Goal: Find specific page/section: Find specific page/section

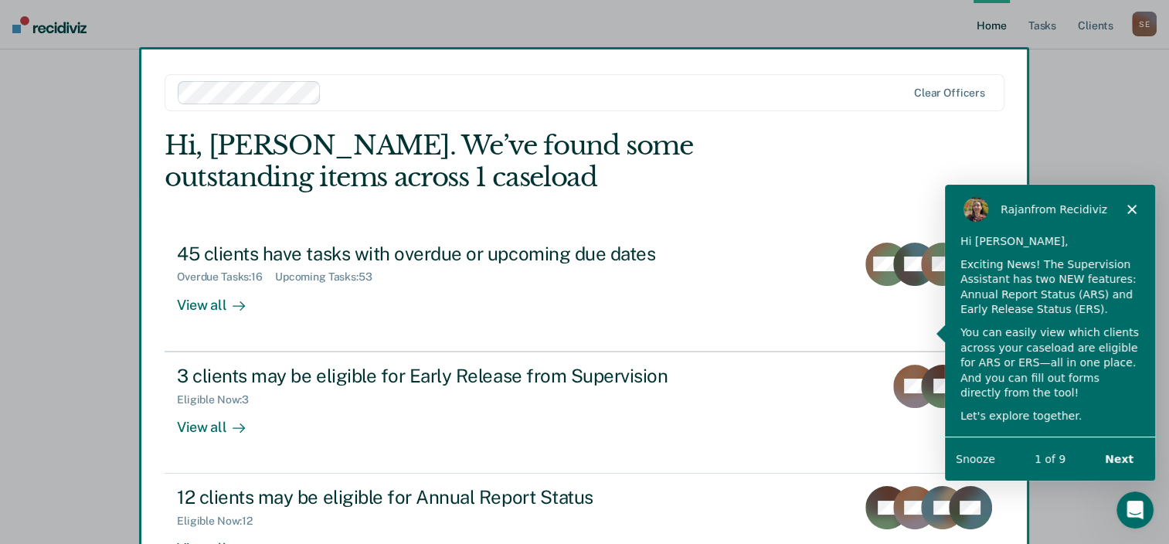
click at [1130, 209] on polygon "Close" at bounding box center [1131, 207] width 9 height 9
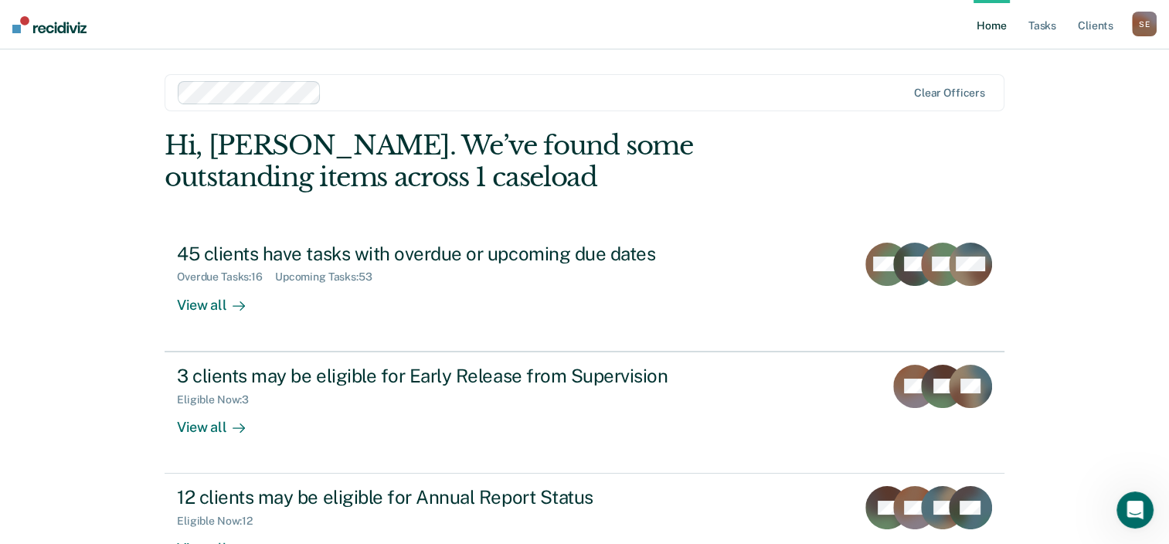
scroll to position [77, 0]
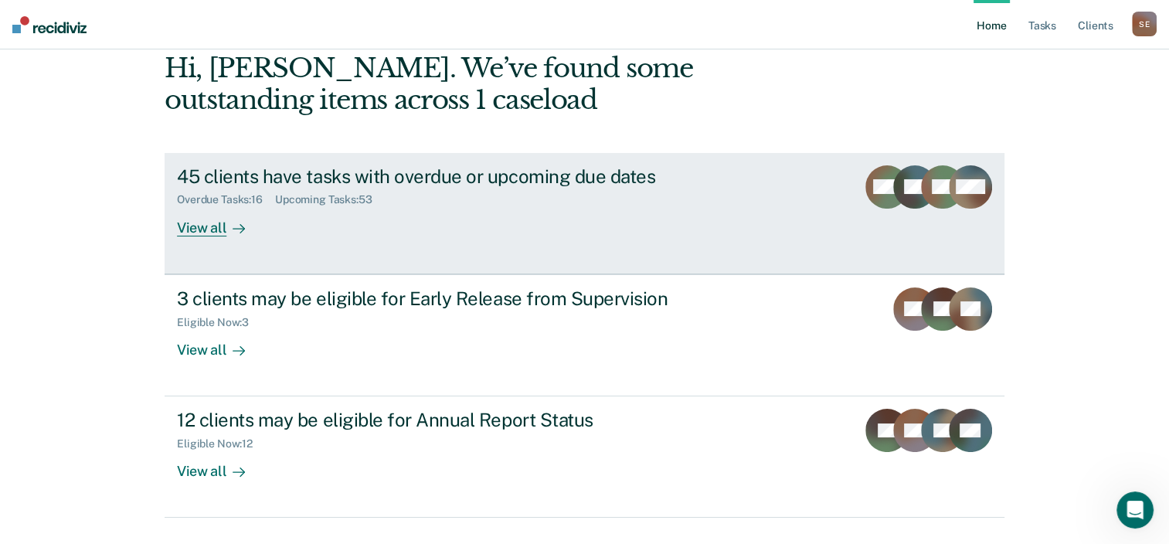
click at [226, 232] on div at bounding box center [235, 228] width 19 height 18
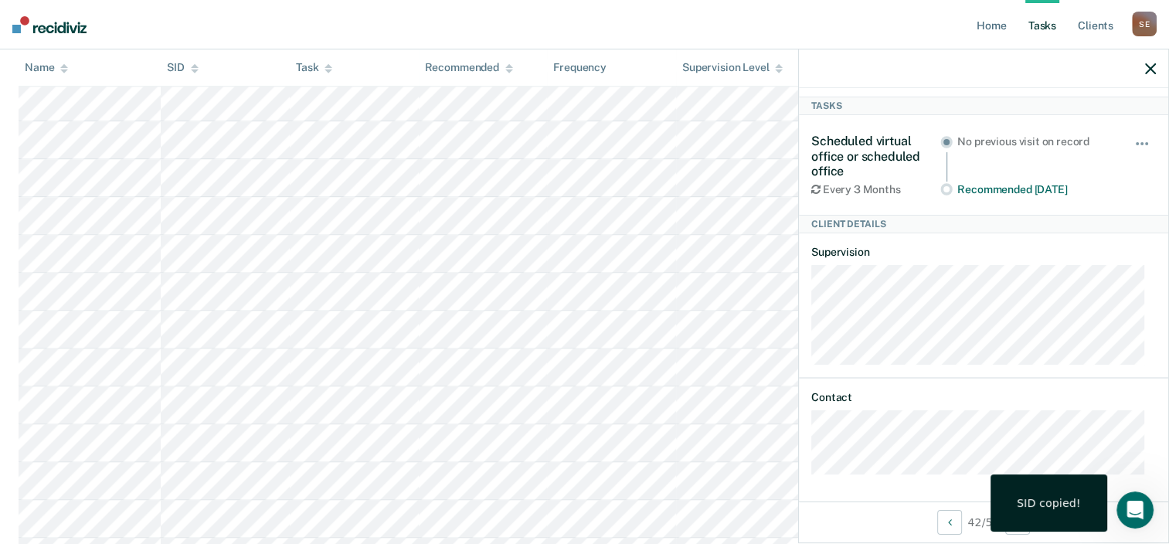
scroll to position [2009, 0]
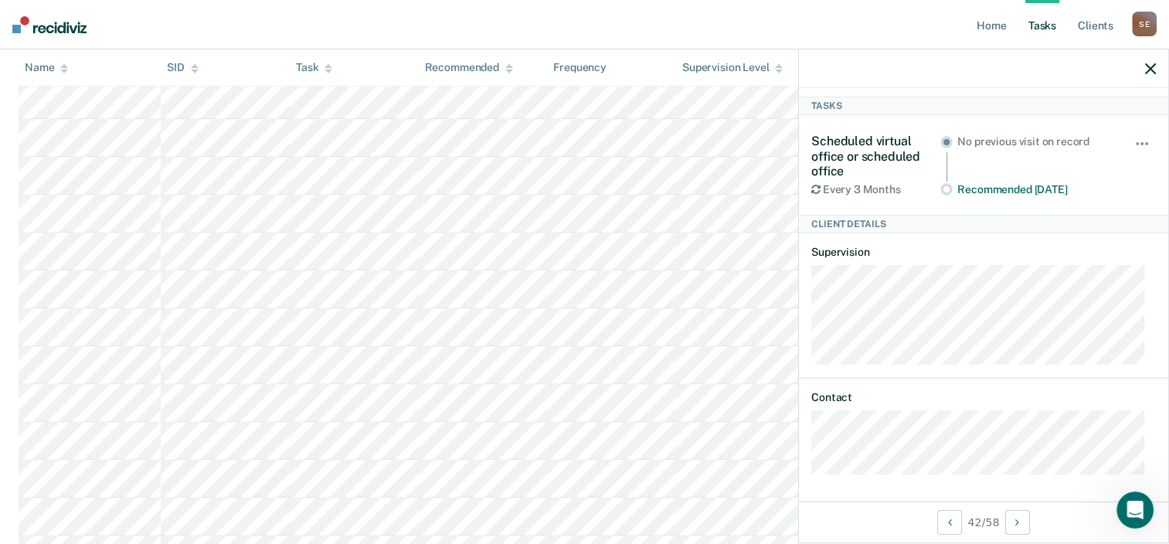
click at [1155, 75] on div at bounding box center [983, 68] width 369 height 39
drag, startPoint x: 937, startPoint y: 75, endPoint x: 926, endPoint y: 117, distance: 43.1
click at [936, 76] on div at bounding box center [983, 68] width 369 height 39
click at [1145, 68] on icon "button" at bounding box center [1150, 68] width 11 height 11
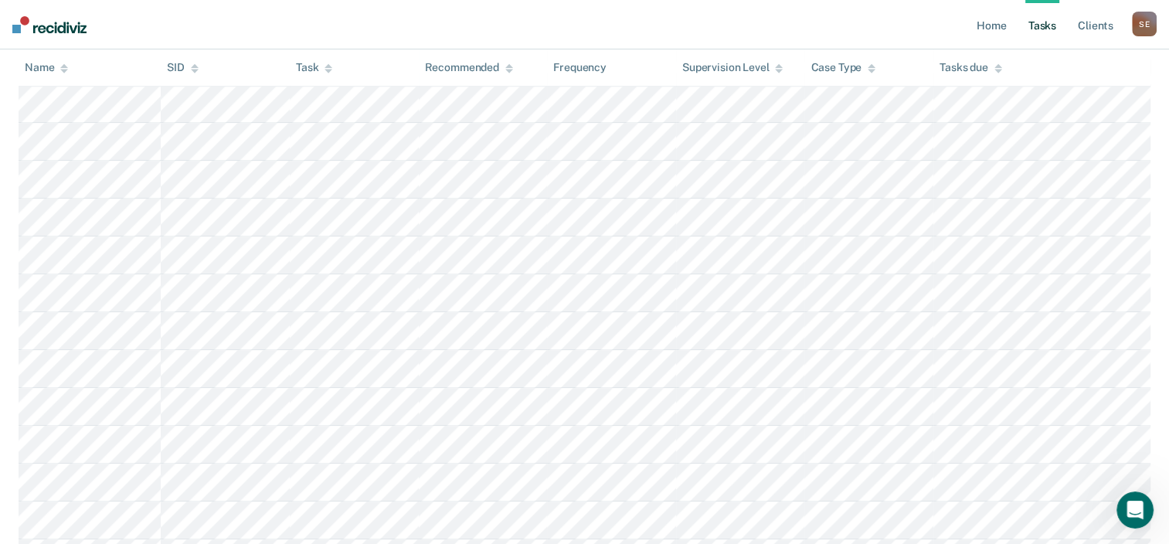
scroll to position [1159, 0]
